Goal: Task Accomplishment & Management: Manage account settings

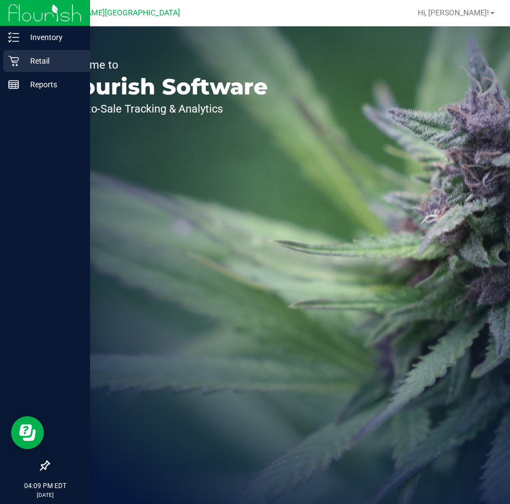
click at [38, 59] on p "Retail" at bounding box center [52, 60] width 66 height 13
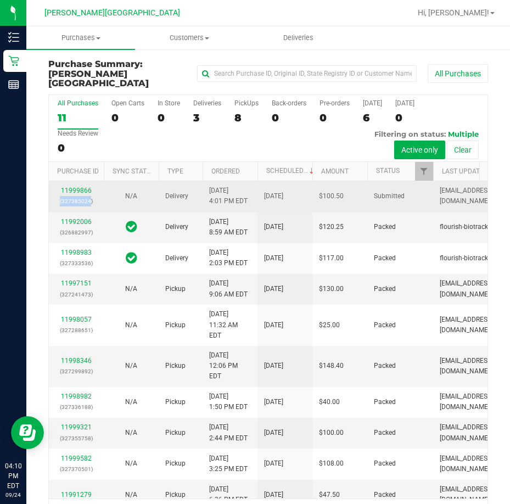
drag, startPoint x: 99, startPoint y: 207, endPoint x: 105, endPoint y: 214, distance: 8.9
click at [99, 212] on td "11999866 (327385024)" at bounding box center [76, 196] width 55 height 31
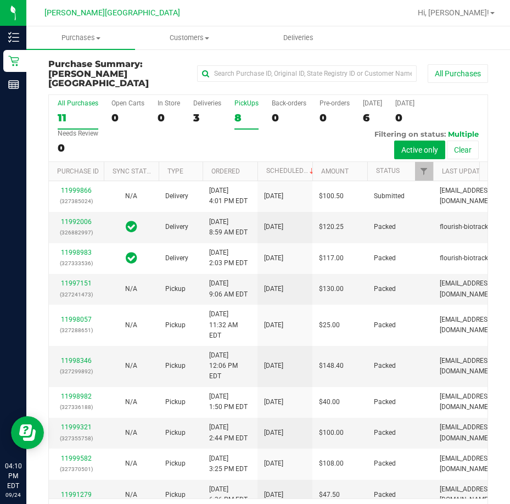
click at [241, 99] on div "PickUps" at bounding box center [246, 103] width 24 height 8
click at [0, 0] on input "PickUps 8" at bounding box center [0, 0] width 0 height 0
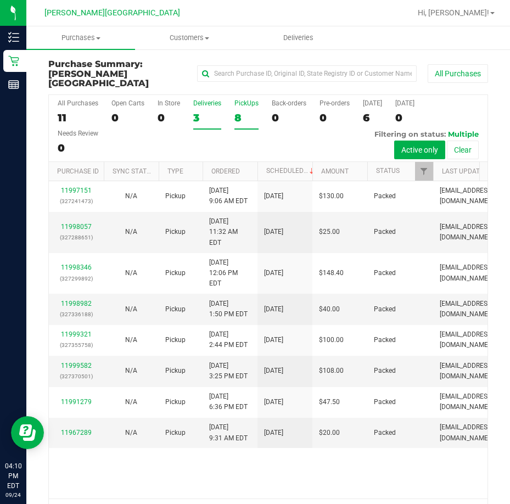
click at [203, 99] on div "Deliveries" at bounding box center [207, 103] width 28 height 8
click at [0, 0] on input "Deliveries 3" at bounding box center [0, 0] width 0 height 0
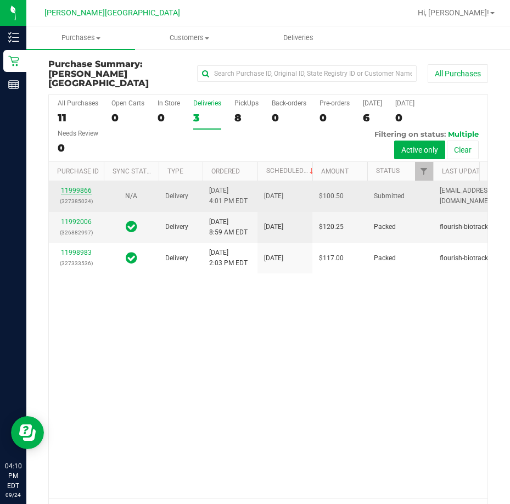
click at [75, 194] on link "11999866" at bounding box center [76, 191] width 31 height 8
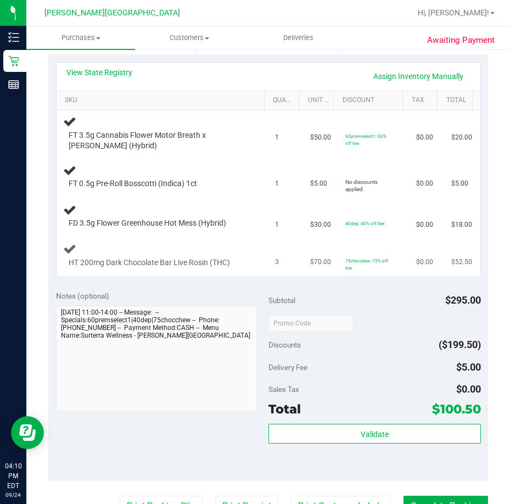
scroll to position [274, 0]
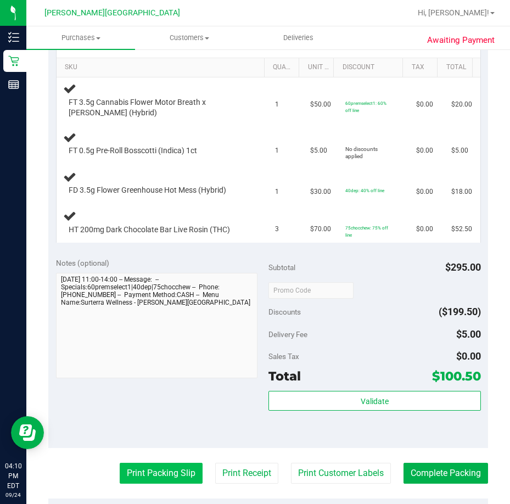
click at [139, 472] on button "Print Packing Slip" at bounding box center [161, 473] width 83 height 21
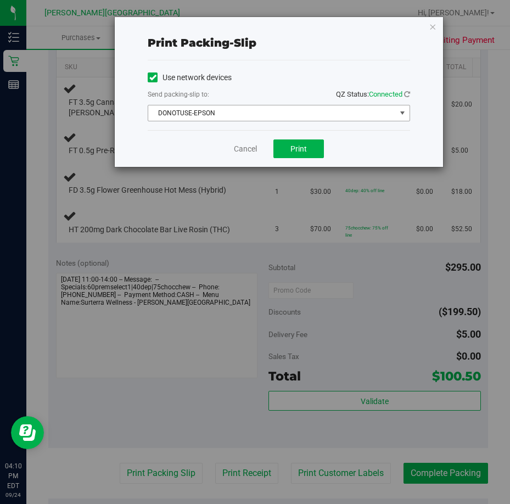
click at [390, 111] on span "DONOTUSE-EPSON" at bounding box center [271, 112] width 247 height 15
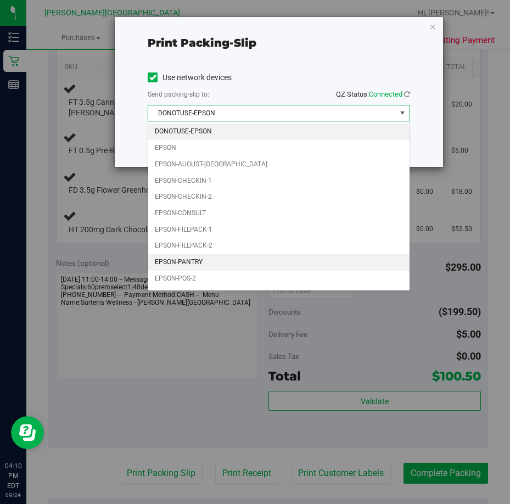
click at [222, 261] on li "EPSON-PANTRY" at bounding box center [278, 262] width 261 height 16
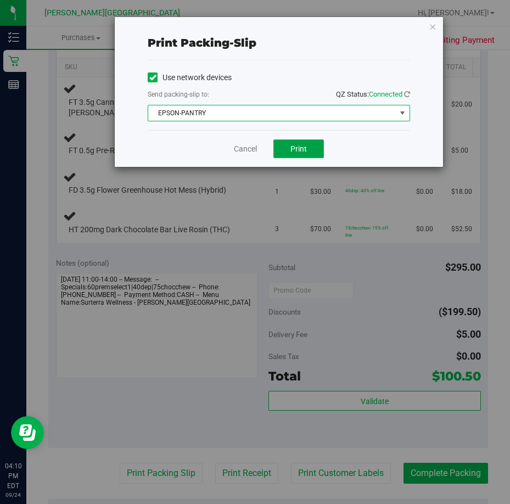
click at [297, 152] on span "Print" at bounding box center [298, 148] width 16 height 9
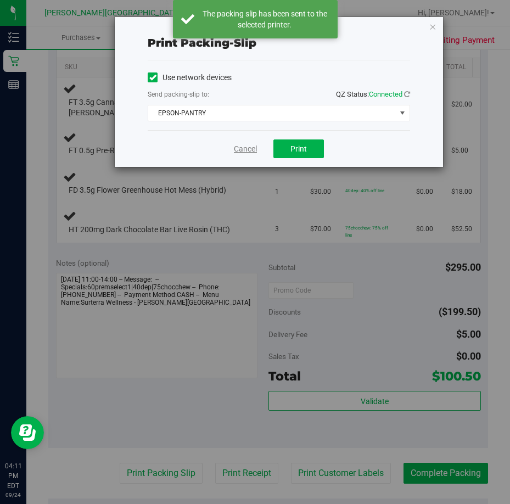
click at [241, 152] on link "Cancel" at bounding box center [245, 149] width 23 height 12
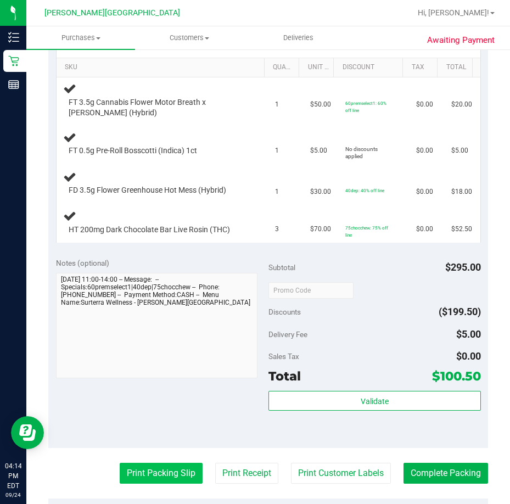
click at [157, 477] on button "Print Packing Slip" at bounding box center [161, 473] width 83 height 21
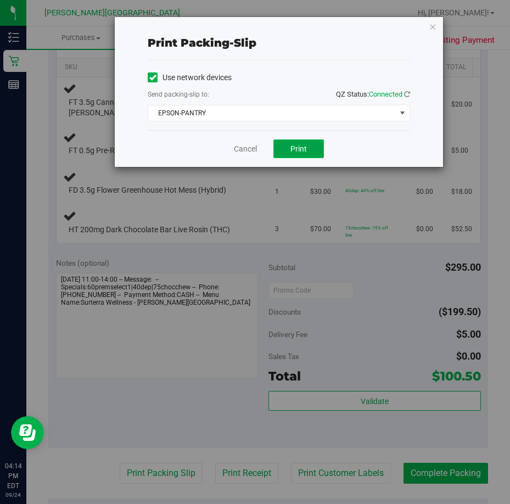
click at [300, 153] on span "Print" at bounding box center [298, 148] width 16 height 9
click at [431, 27] on icon "button" at bounding box center [433, 26] width 8 height 13
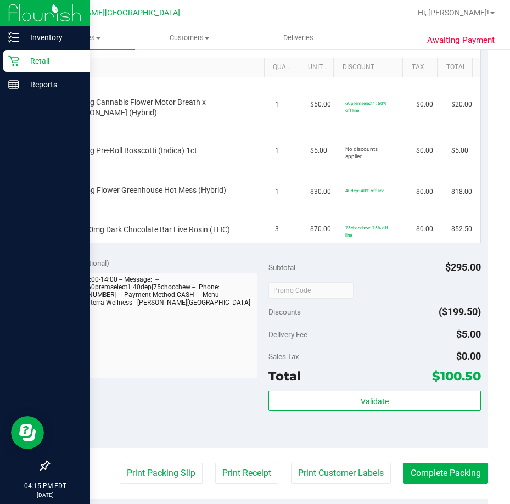
click at [40, 64] on p "Retail" at bounding box center [52, 60] width 66 height 13
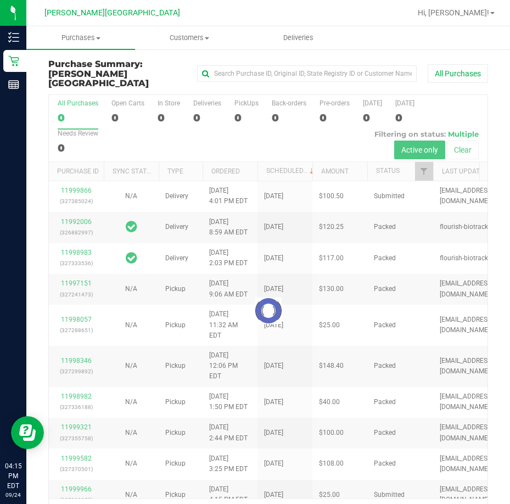
click at [244, 95] on div at bounding box center [268, 311] width 438 height 432
click at [244, 97] on div at bounding box center [268, 311] width 438 height 432
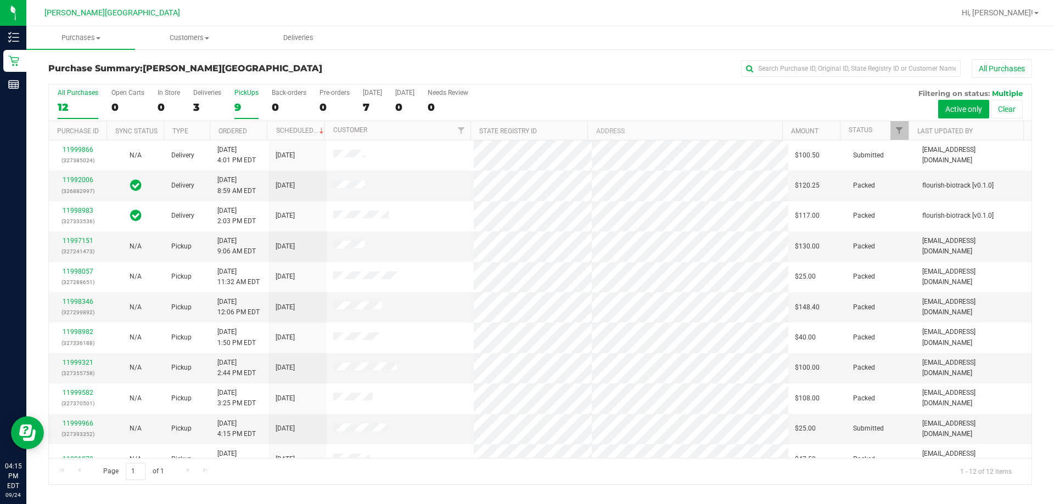
click at [249, 92] on div "PickUps" at bounding box center [246, 93] width 24 height 8
click at [0, 0] on input "PickUps 9" at bounding box center [0, 0] width 0 height 0
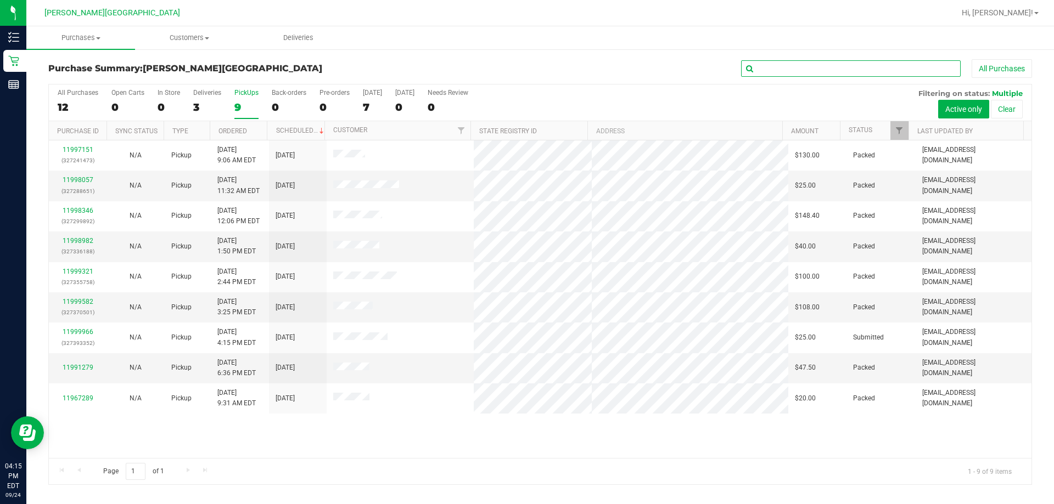
click at [509, 71] on input "text" at bounding box center [851, 68] width 220 height 16
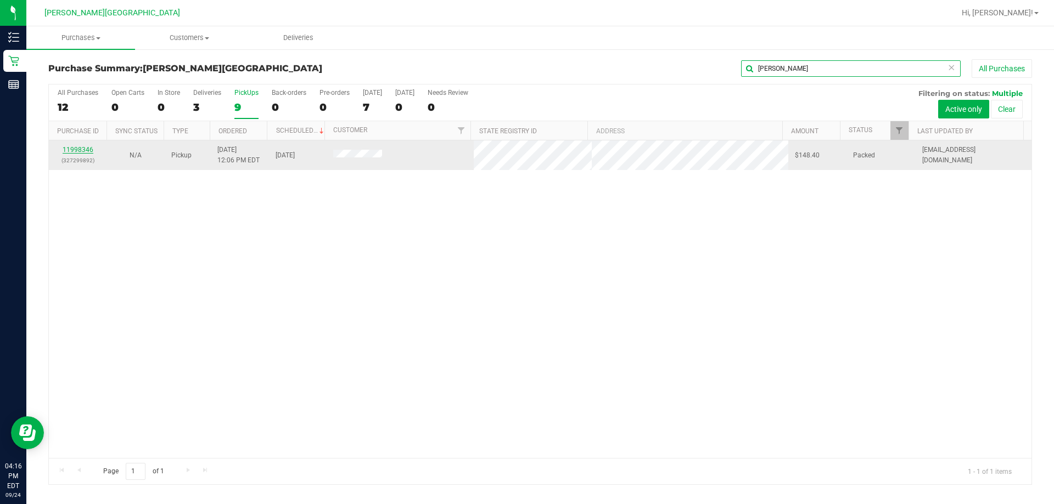
type input "[PERSON_NAME]"
click at [77, 147] on link "11998346" at bounding box center [78, 150] width 31 height 8
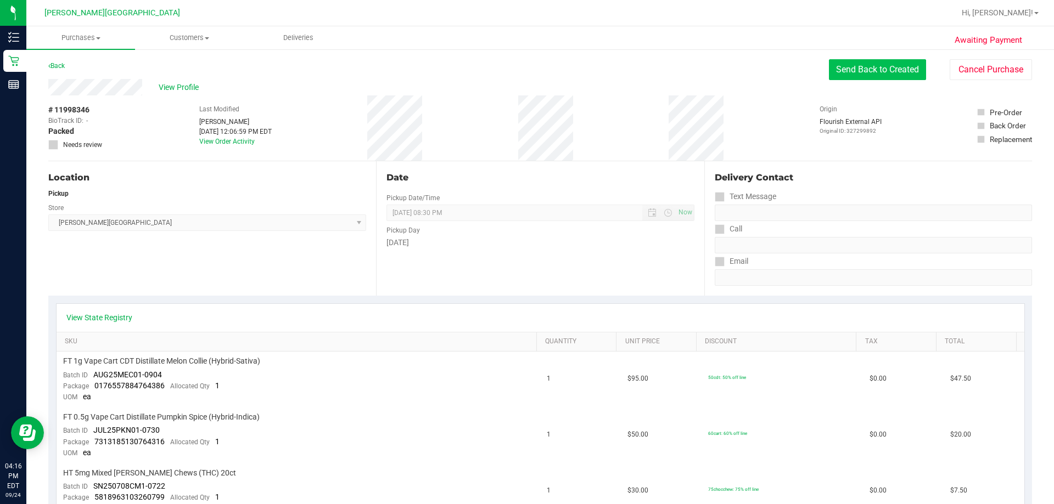
click at [509, 70] on button "Send Back to Created" at bounding box center [877, 69] width 97 height 21
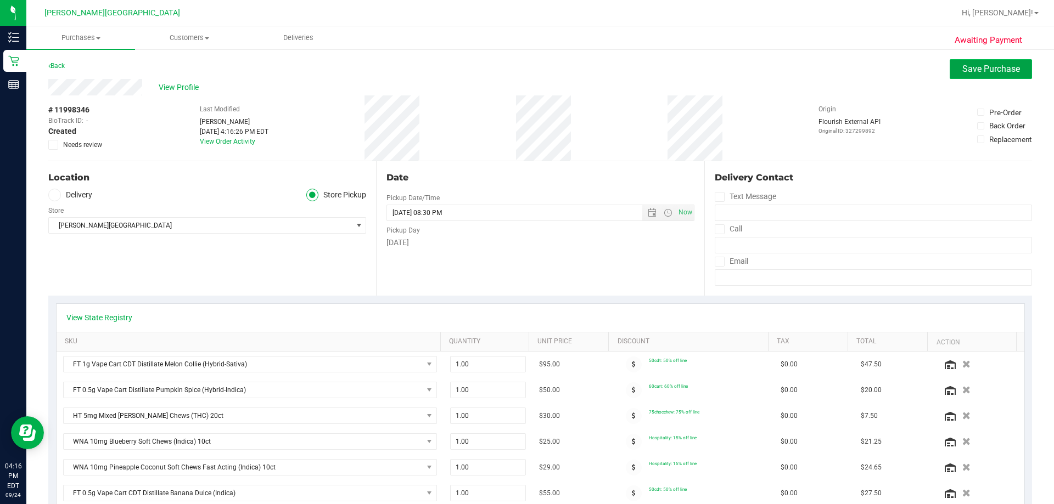
click at [509, 69] on span "Save Purchase" at bounding box center [991, 69] width 58 height 10
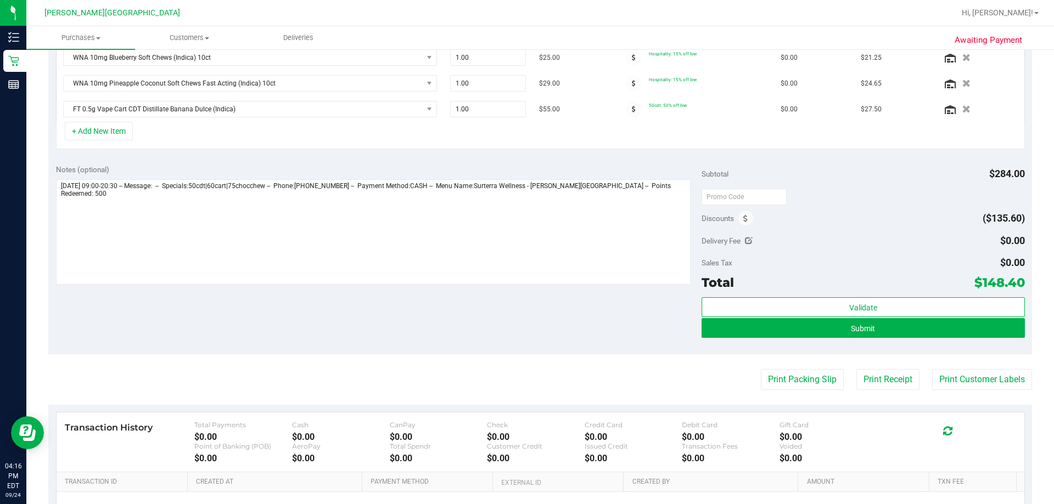
scroll to position [367, 0]
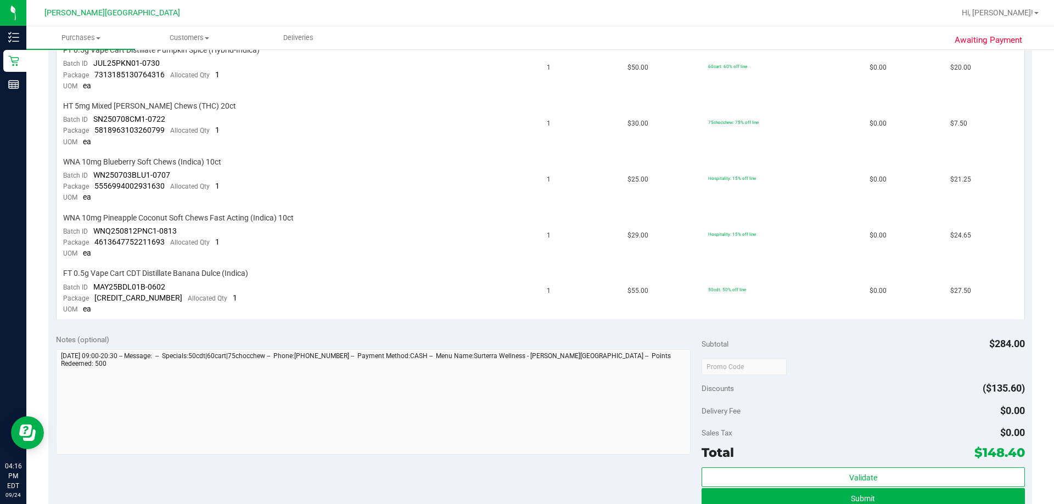
click at [509, 323] on div "View State Registry SKU Quantity Unit Price Discount Tax Total FT 1g Vape Cart …" at bounding box center [539, 128] width 983 height 398
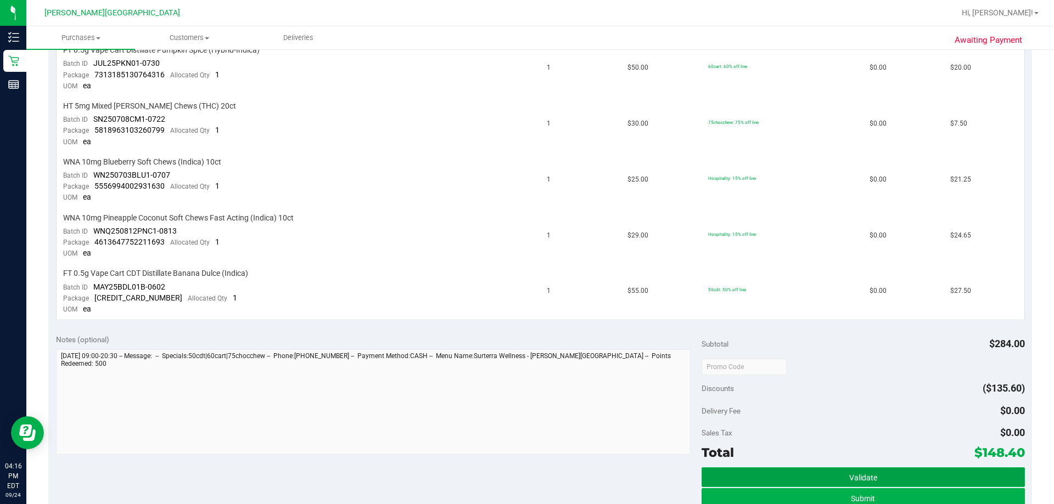
click at [509, 476] on button "Validate" at bounding box center [862, 478] width 323 height 20
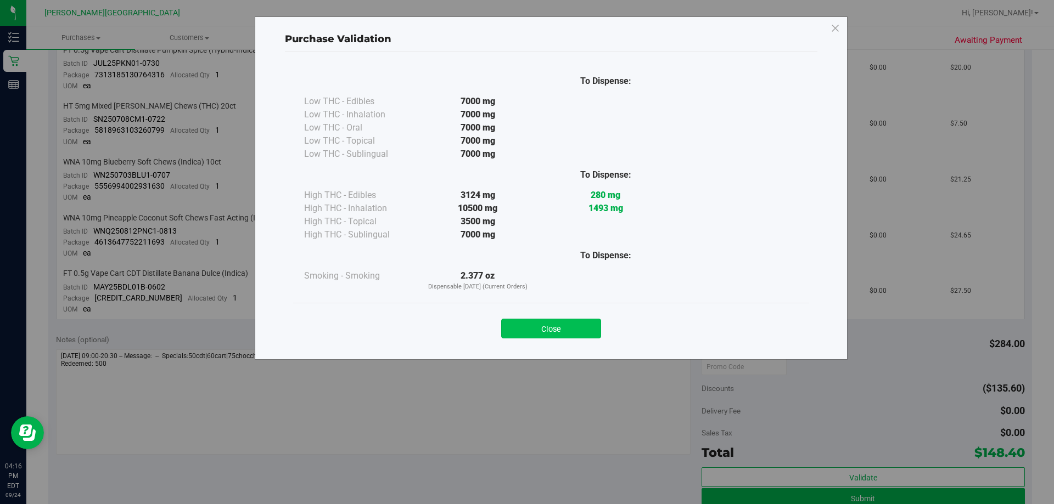
click at [509, 328] on button "Close" at bounding box center [551, 329] width 100 height 20
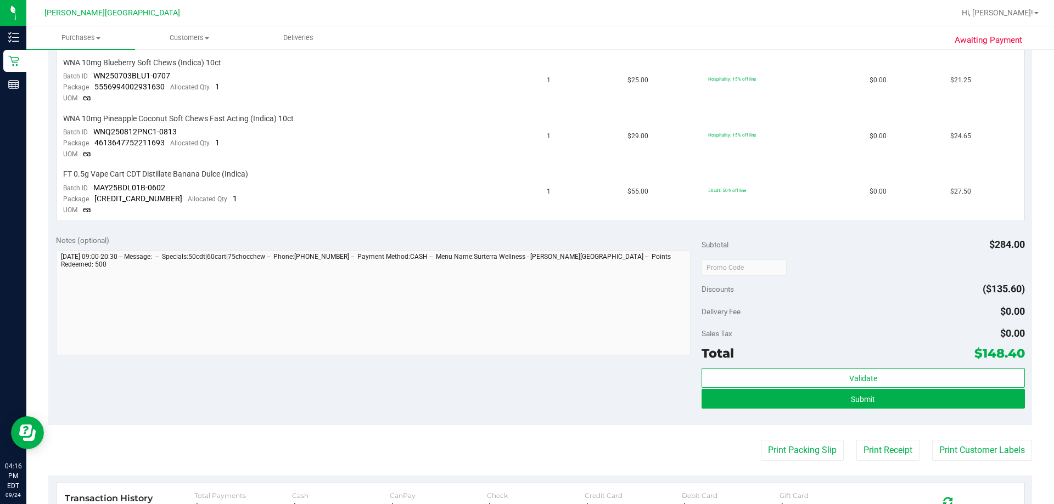
scroll to position [665, 0]
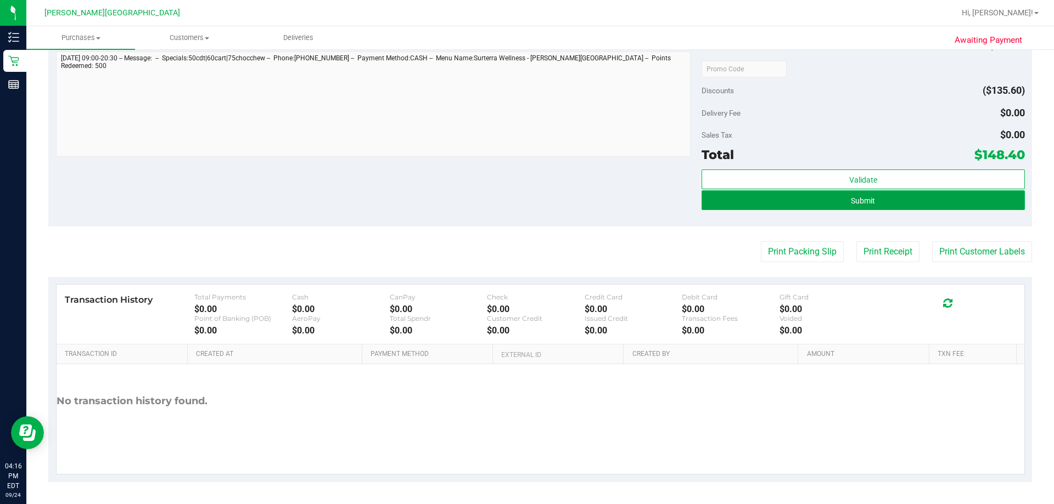
click at [509, 199] on button "Submit" at bounding box center [862, 200] width 323 height 20
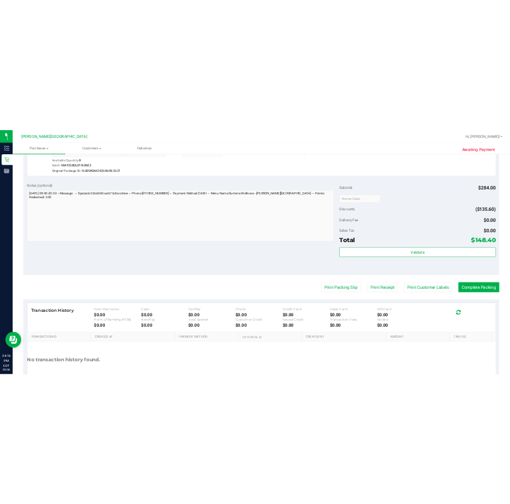
scroll to position [720, 0]
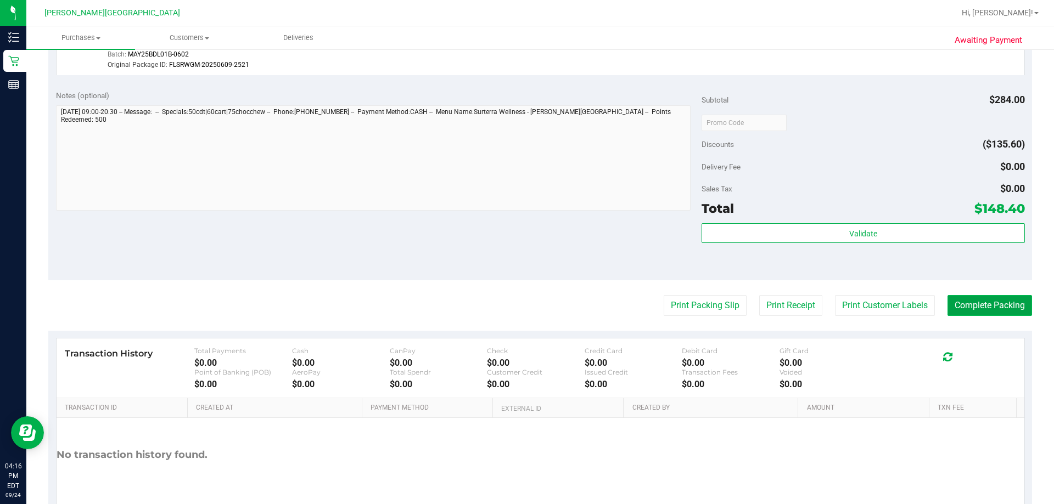
click at [509, 303] on button "Complete Packing" at bounding box center [989, 305] width 85 height 21
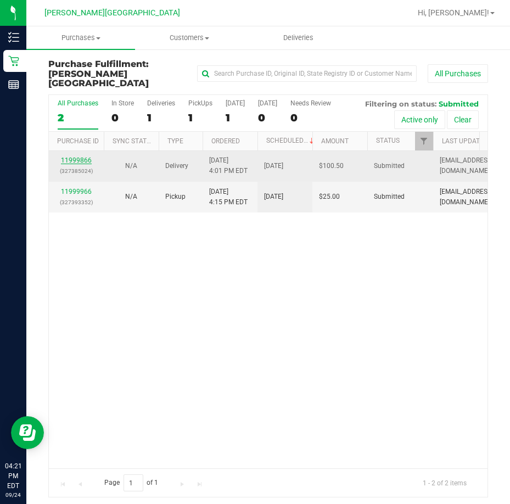
click at [77, 156] on link "11999866" at bounding box center [76, 160] width 31 height 8
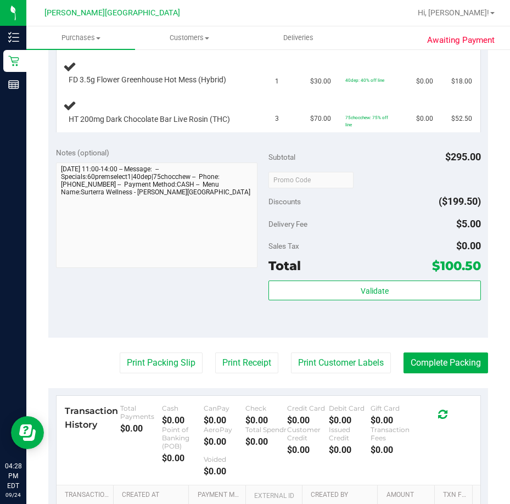
scroll to position [494, 0]
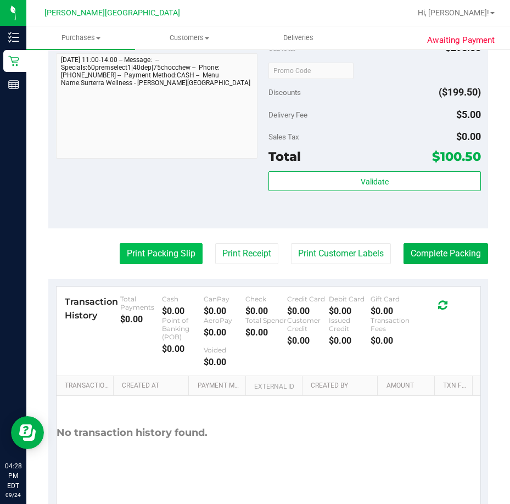
click at [147, 253] on button "Print Packing Slip" at bounding box center [161, 253] width 83 height 21
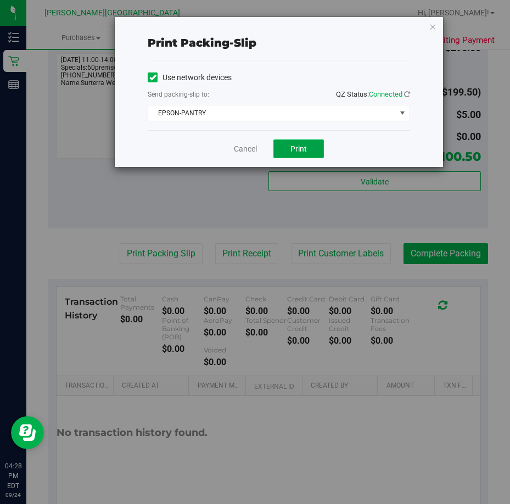
click at [310, 150] on button "Print" at bounding box center [298, 148] width 50 height 19
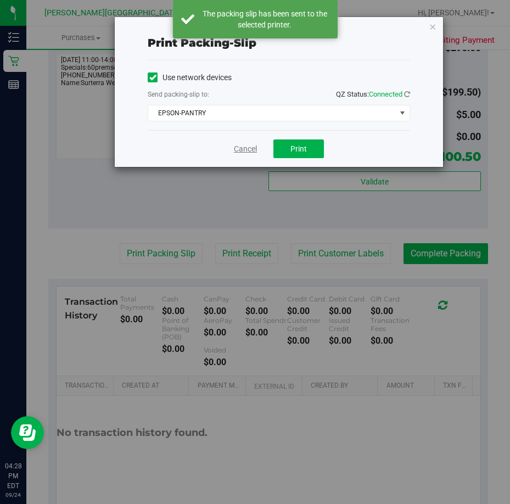
click at [242, 148] on link "Cancel" at bounding box center [245, 149] width 23 height 12
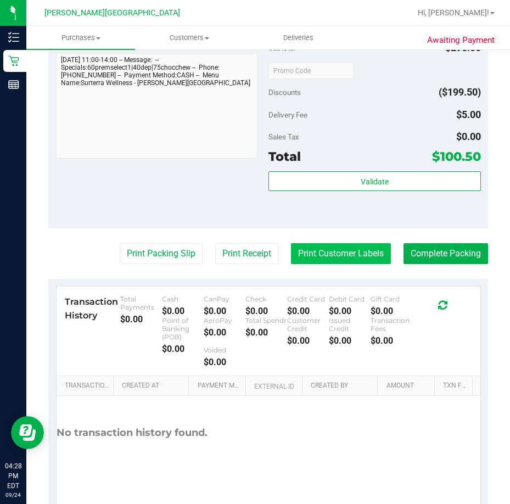
click at [310, 251] on button "Print Customer Labels" at bounding box center [341, 253] width 100 height 21
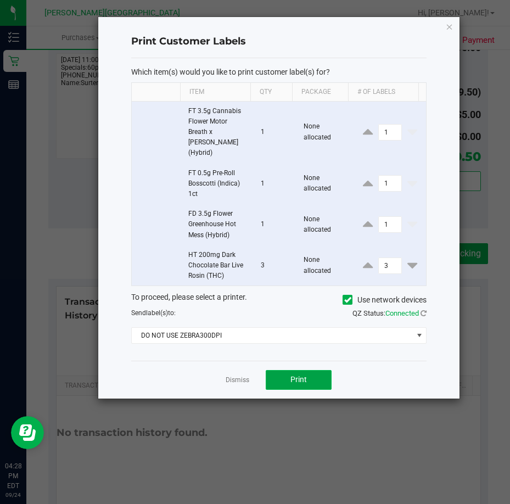
click at [295, 375] on span "Print" at bounding box center [298, 379] width 16 height 9
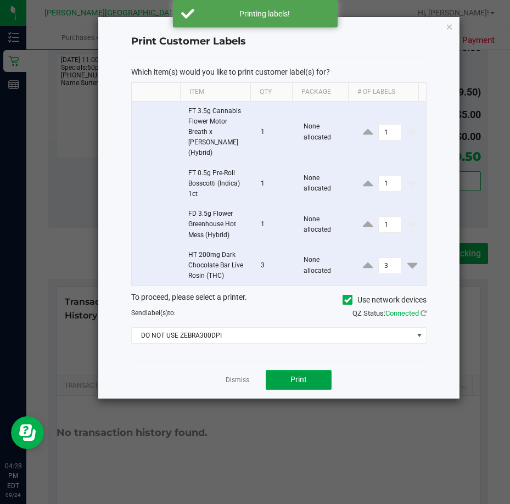
click at [299, 375] on span "Print" at bounding box center [298, 379] width 16 height 9
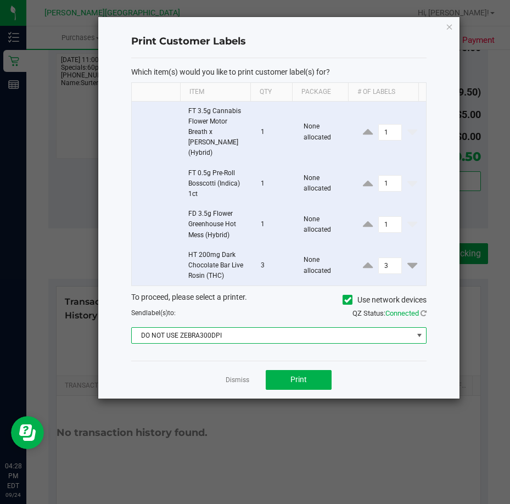
click at [418, 331] on span at bounding box center [419, 335] width 9 height 9
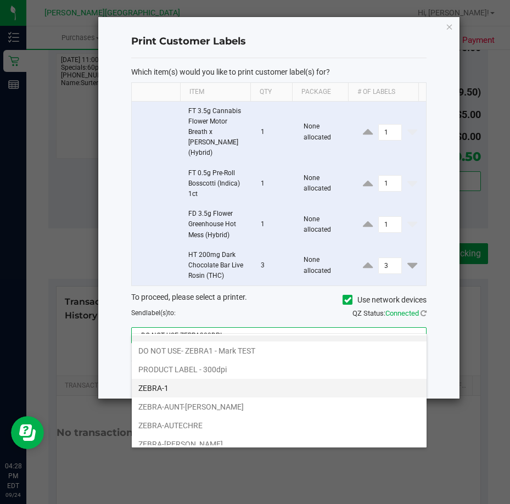
scroll to position [0, 0]
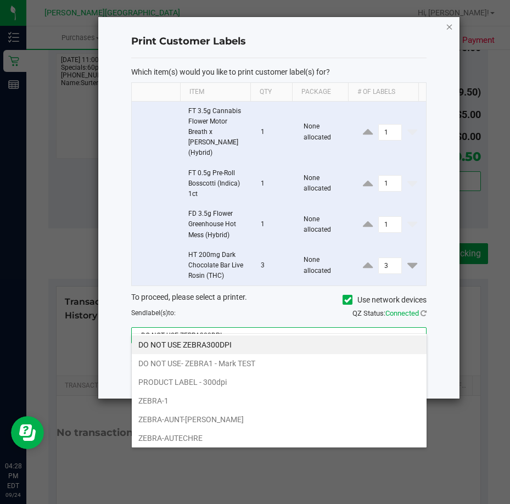
click at [447, 27] on icon "button" at bounding box center [450, 26] width 8 height 13
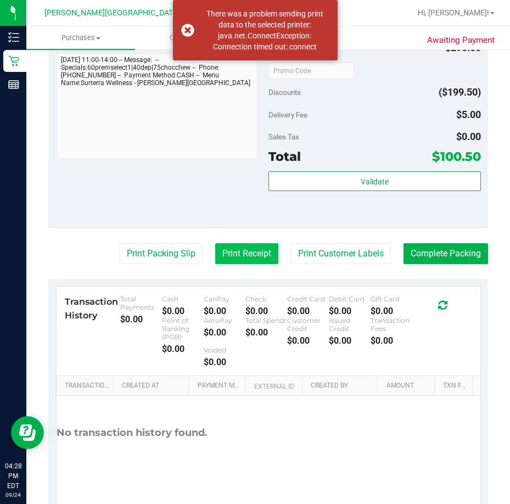
click at [241, 257] on button "Print Receipt" at bounding box center [246, 253] width 63 height 21
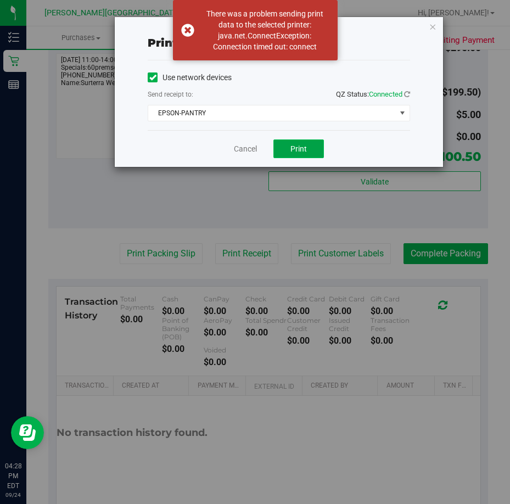
click at [306, 150] on span "Print" at bounding box center [298, 148] width 16 height 9
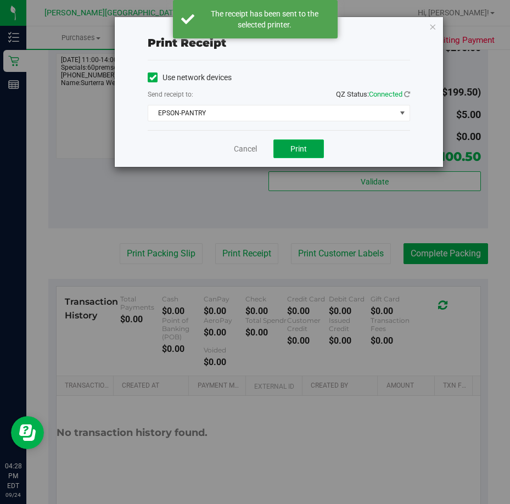
click at [305, 150] on span "Print" at bounding box center [298, 148] width 16 height 9
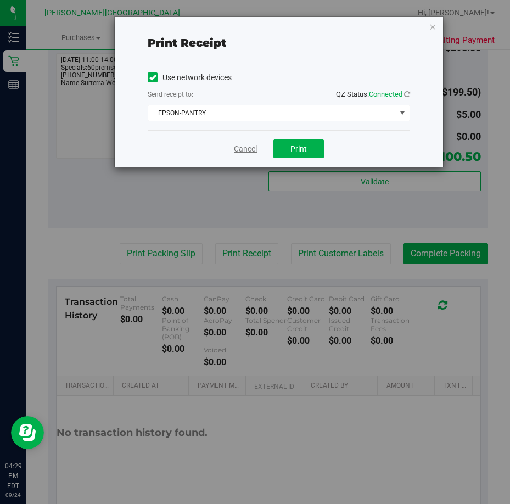
click at [243, 148] on link "Cancel" at bounding box center [245, 149] width 23 height 12
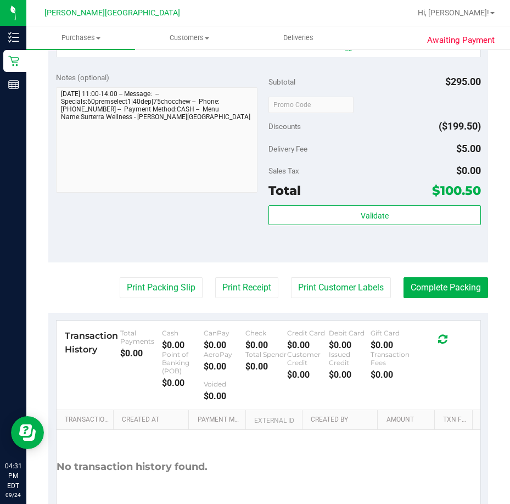
scroll to position [220, 0]
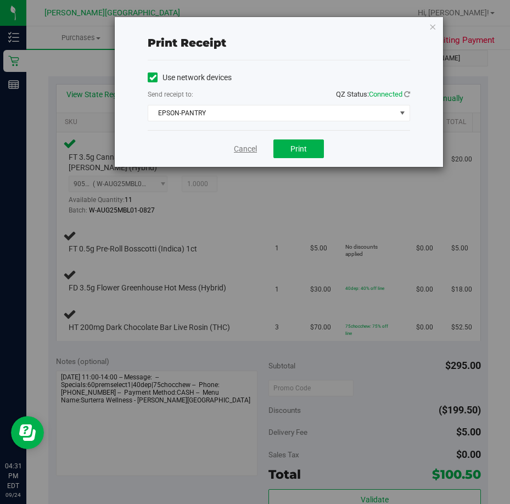
click at [243, 148] on link "Cancel" at bounding box center [245, 149] width 23 height 12
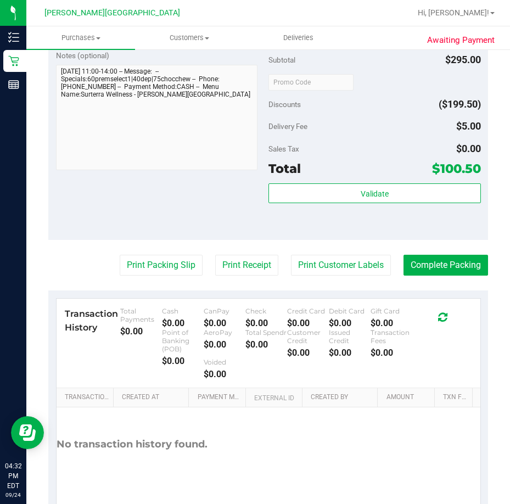
click at [215, 255] on button "Print Receipt" at bounding box center [246, 265] width 63 height 21
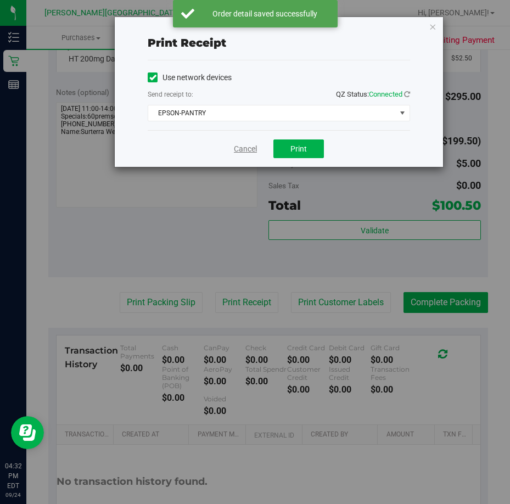
click at [244, 151] on link "Cancel" at bounding box center [245, 149] width 23 height 12
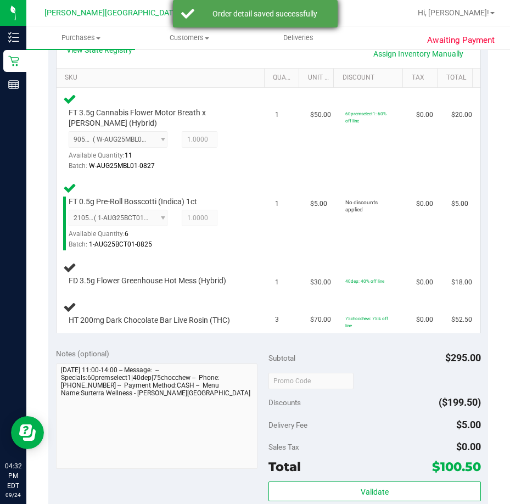
scroll to position [251, 0]
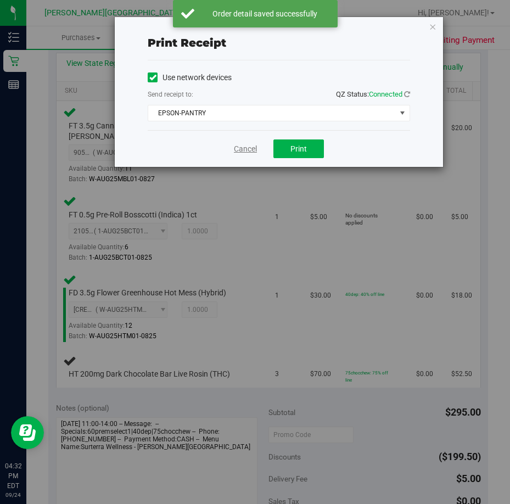
click at [249, 149] on link "Cancel" at bounding box center [245, 149] width 23 height 12
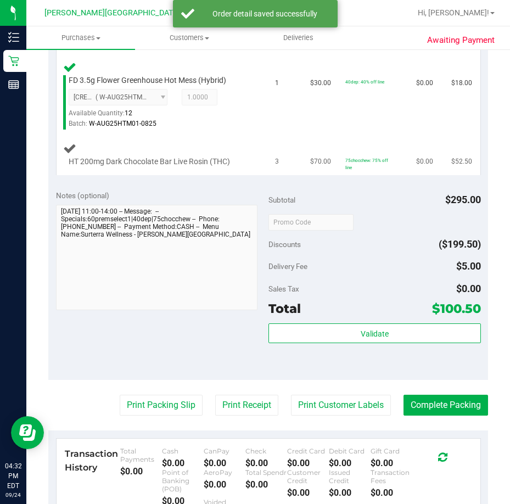
scroll to position [262, 0]
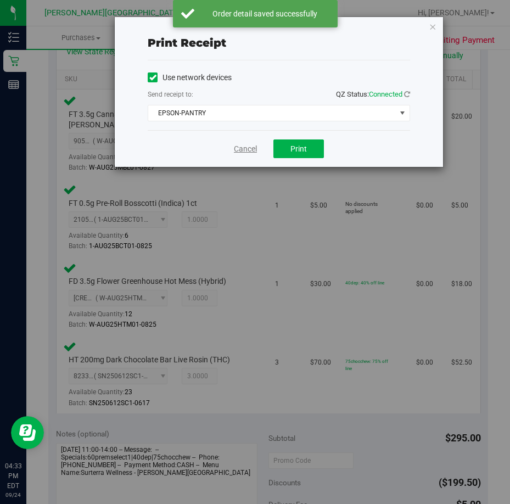
click at [242, 144] on link "Cancel" at bounding box center [245, 149] width 23 height 12
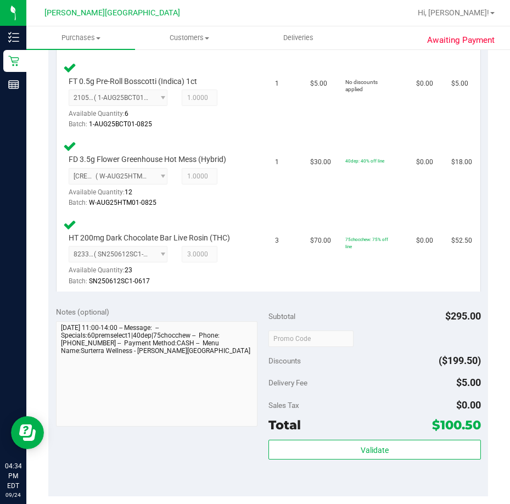
scroll to position [684, 0]
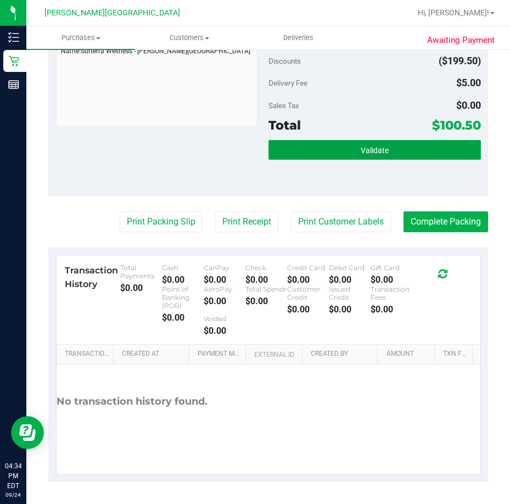
click at [361, 148] on span "Validate" at bounding box center [375, 150] width 28 height 9
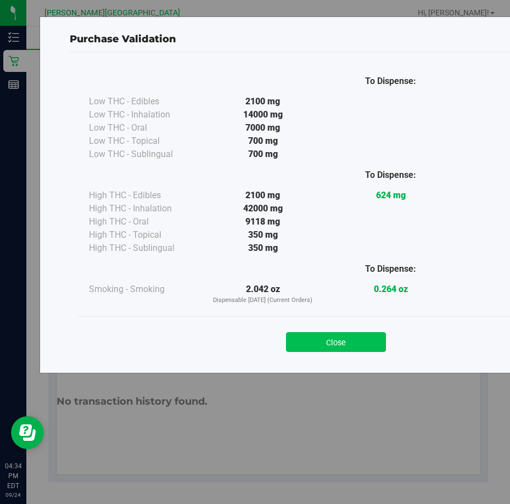
click at [327, 342] on button "Close" at bounding box center [336, 342] width 100 height 20
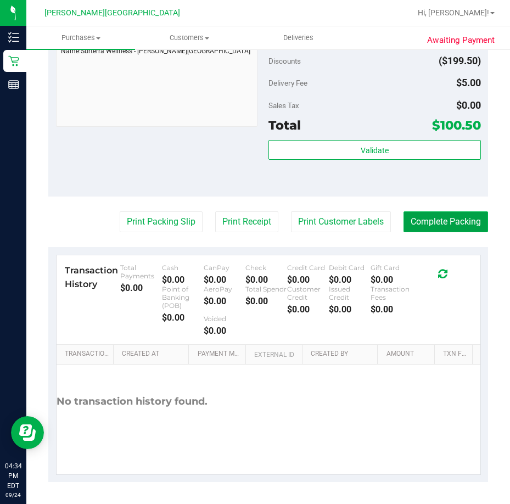
click at [423, 222] on button "Complete Packing" at bounding box center [445, 221] width 85 height 21
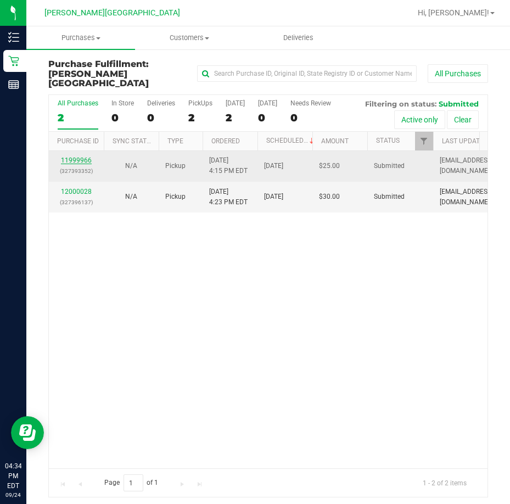
click at [72, 156] on link "11999966" at bounding box center [76, 160] width 31 height 8
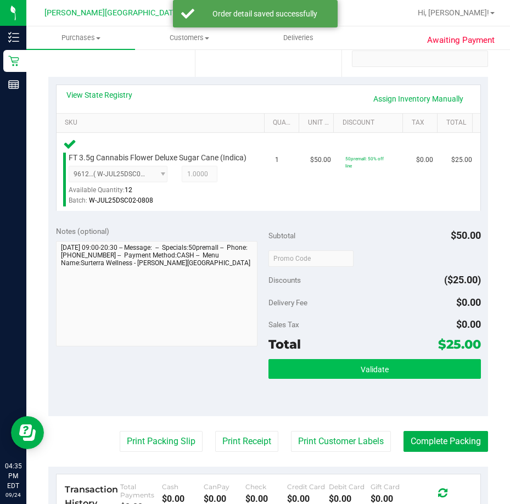
scroll to position [220, 0]
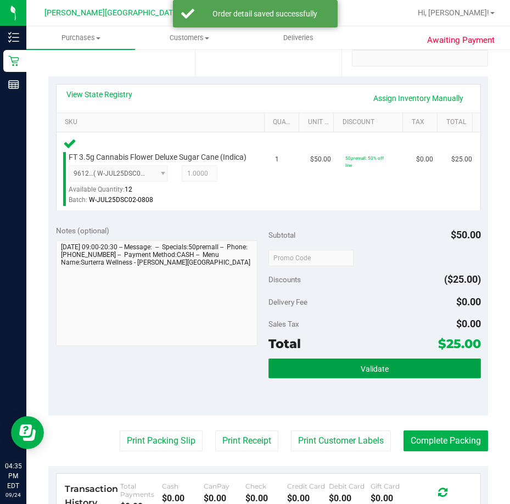
click at [352, 378] on button "Validate" at bounding box center [374, 368] width 212 height 20
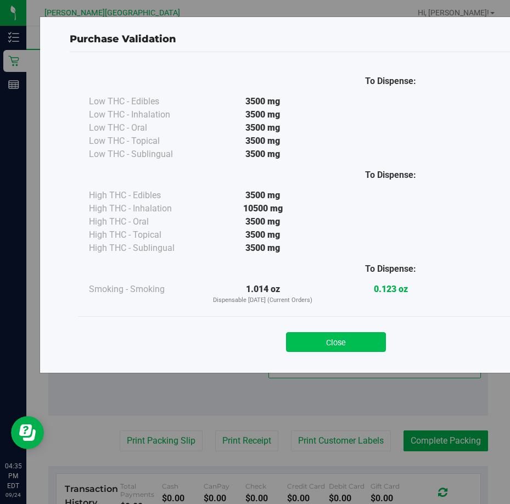
click at [341, 344] on button "Close" at bounding box center [336, 342] width 100 height 20
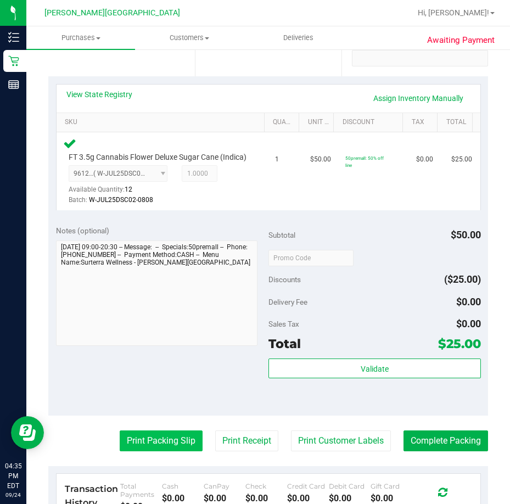
click at [151, 450] on button "Print Packing Slip" at bounding box center [161, 440] width 83 height 21
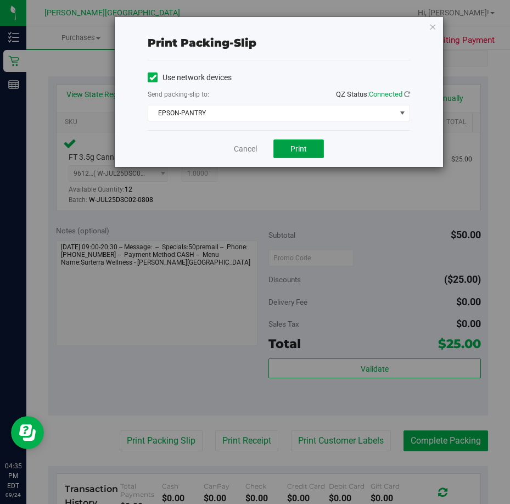
click at [304, 147] on span "Print" at bounding box center [298, 148] width 16 height 9
click at [250, 149] on link "Cancel" at bounding box center [245, 149] width 23 height 12
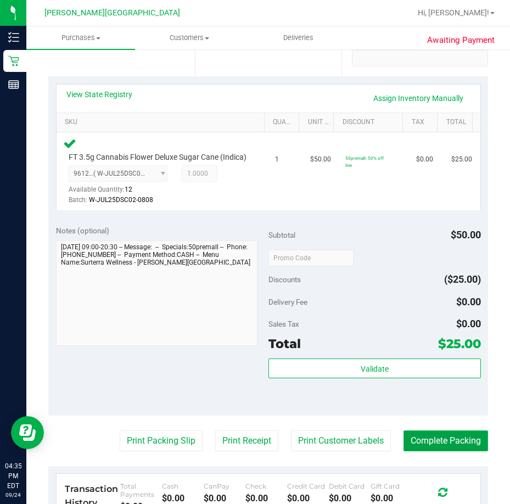
click at [447, 449] on button "Complete Packing" at bounding box center [445, 440] width 85 height 21
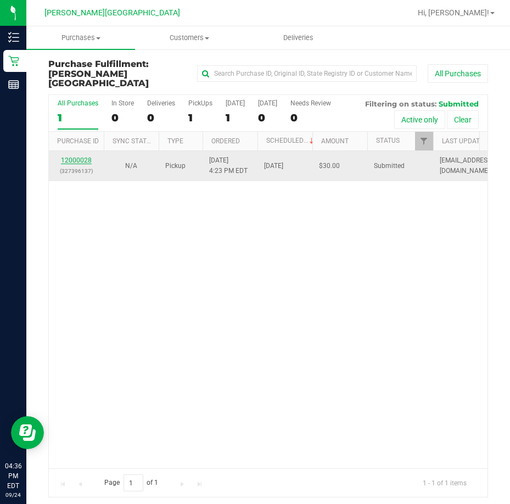
click at [75, 156] on link "12000028" at bounding box center [76, 160] width 31 height 8
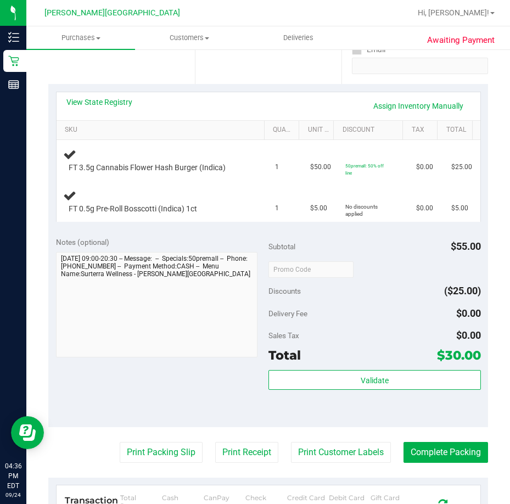
scroll to position [274, 0]
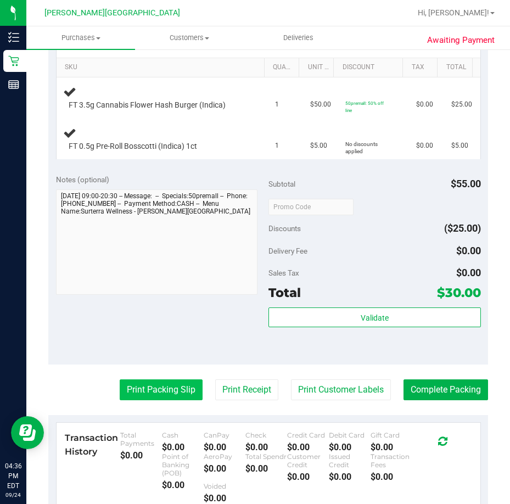
click at [136, 391] on button "Print Packing Slip" at bounding box center [161, 389] width 83 height 21
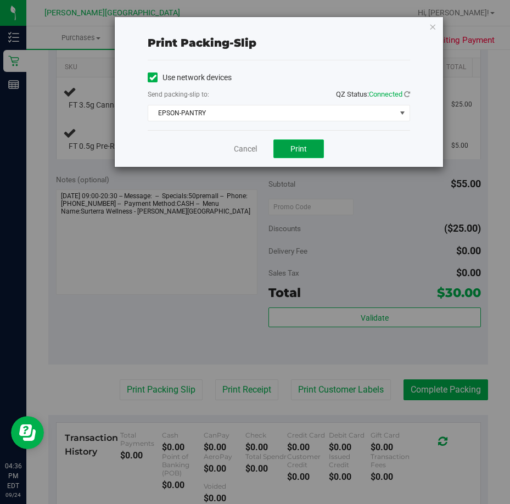
drag, startPoint x: 295, startPoint y: 145, endPoint x: 295, endPoint y: 156, distance: 10.4
click at [295, 147] on span "Print" at bounding box center [298, 148] width 16 height 9
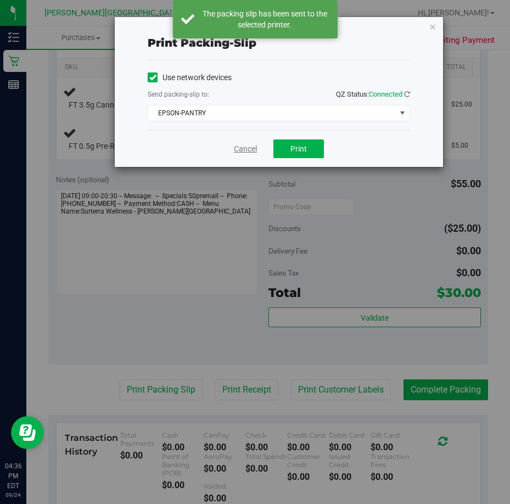
click at [236, 149] on link "Cancel" at bounding box center [245, 149] width 23 height 12
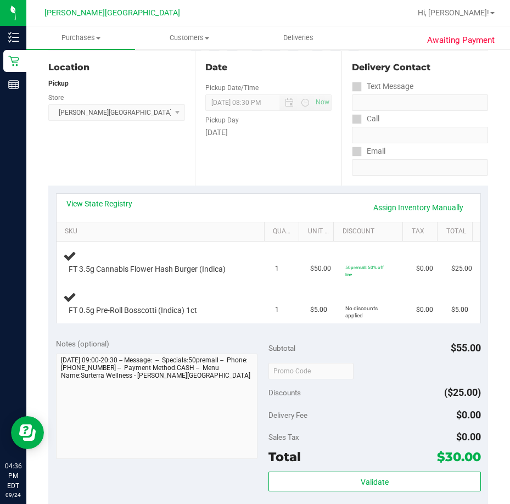
scroll to position [110, 0]
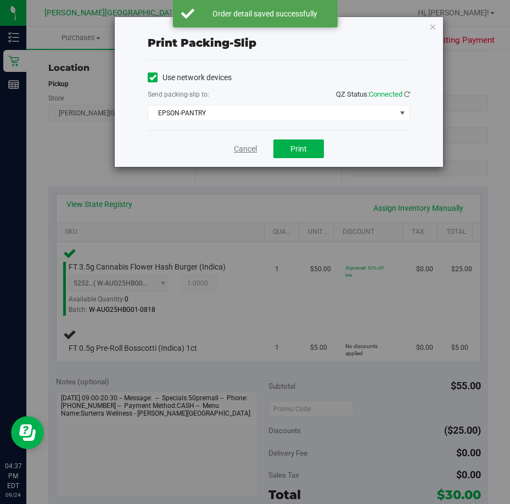
click at [237, 148] on link "Cancel" at bounding box center [245, 149] width 23 height 12
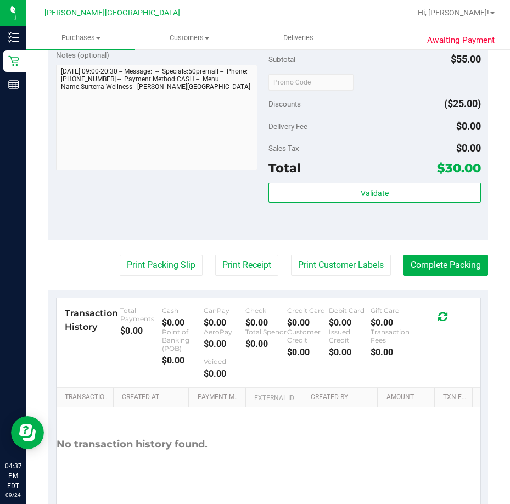
click at [120, 255] on button "Print Packing Slip" at bounding box center [161, 265] width 83 height 21
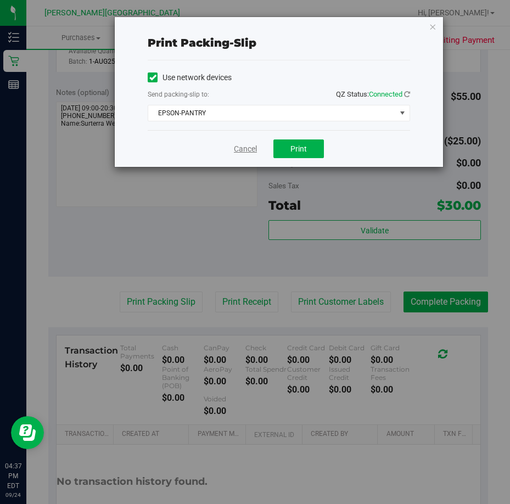
click at [244, 149] on link "Cancel" at bounding box center [245, 149] width 23 height 12
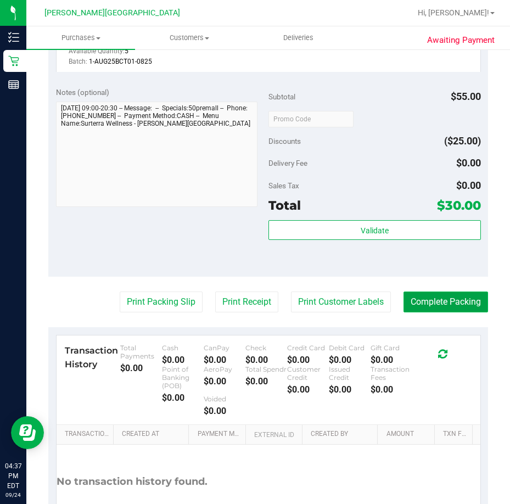
click at [431, 303] on button "Complete Packing" at bounding box center [445, 301] width 85 height 21
